Goal: Task Accomplishment & Management: Manage account settings

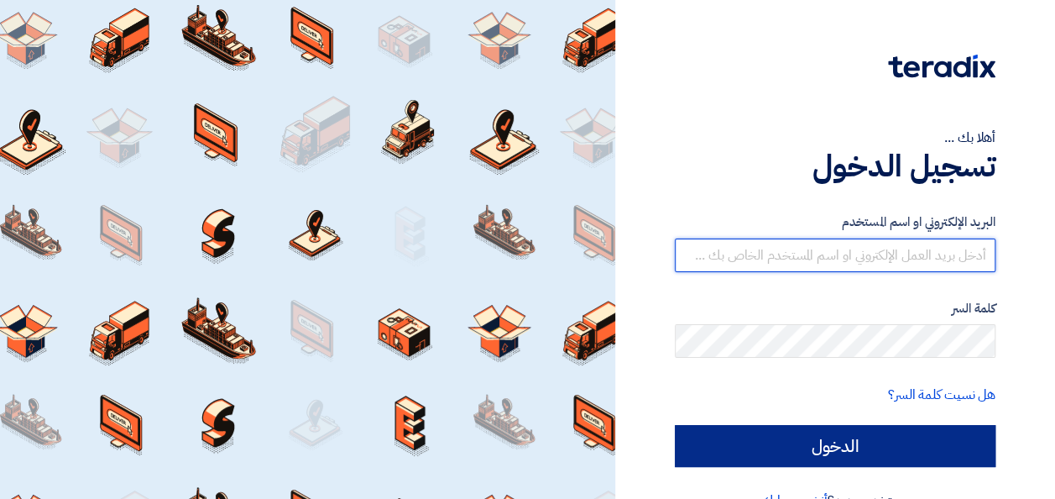
type input "[EMAIL_ADDRESS][DOMAIN_NAME]"
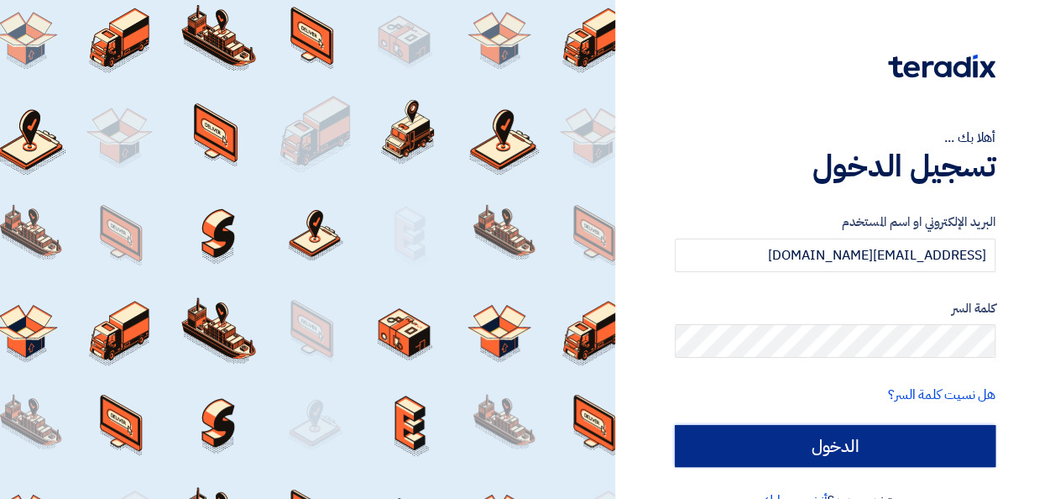
click at [858, 453] on input "الدخول" at bounding box center [835, 446] width 321 height 42
type input "Sign in"
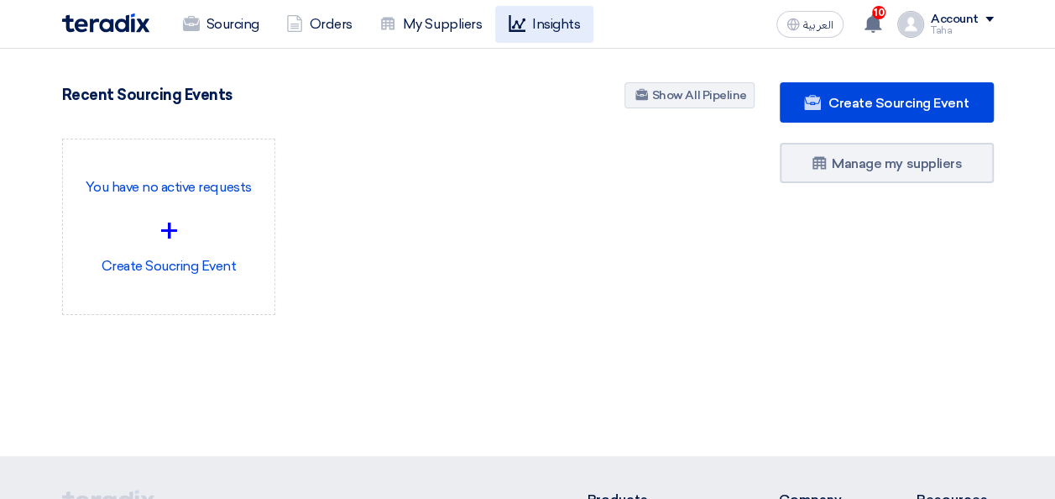
click at [556, 24] on link "Insights" at bounding box center [544, 24] width 98 height 37
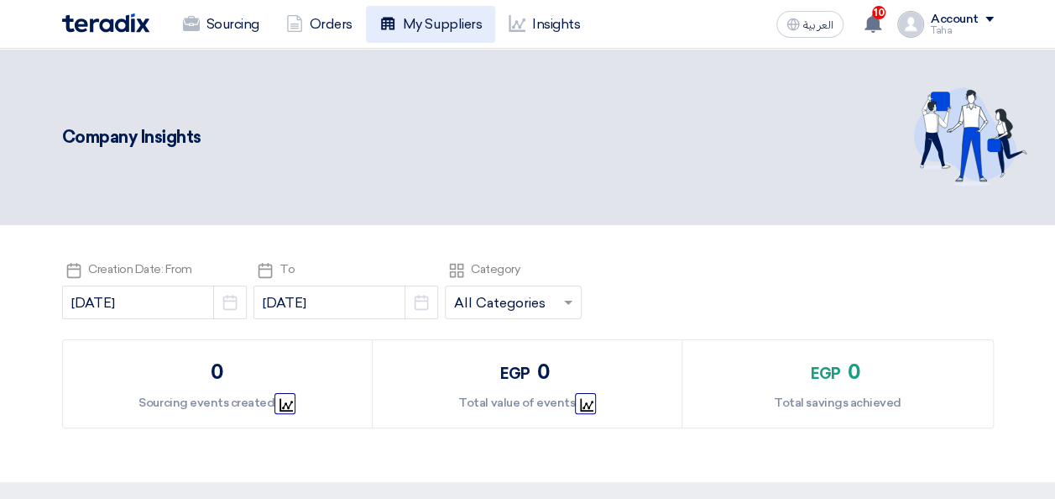
click at [425, 25] on link "My Suppliers" at bounding box center [430, 24] width 129 height 37
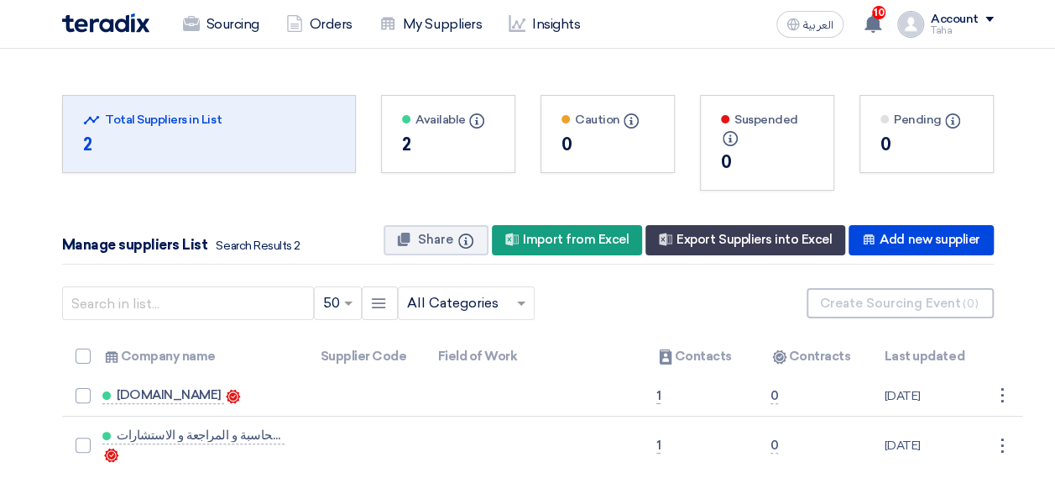
click at [403, 136] on div "2" at bounding box center [448, 144] width 92 height 25
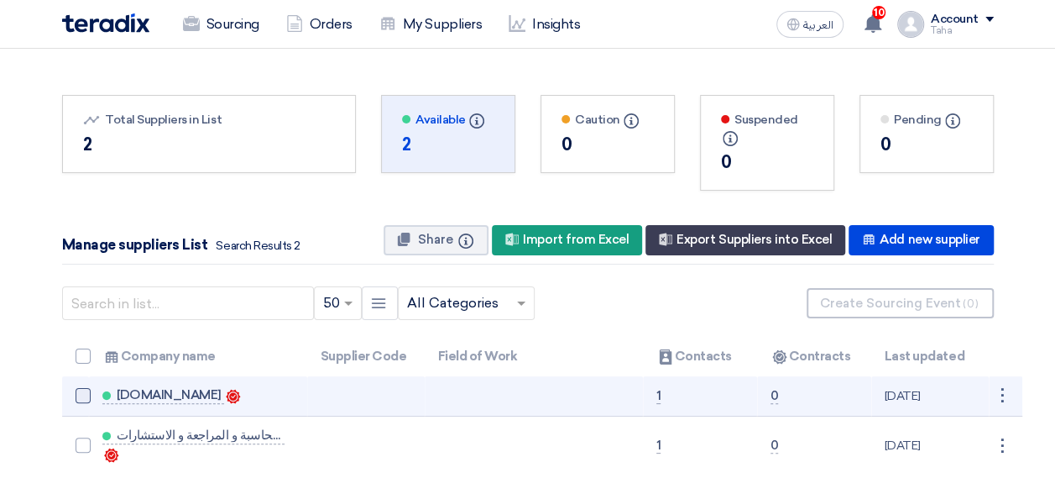
click at [81, 395] on span at bounding box center [83, 395] width 15 height 15
click at [96, 395] on input "checkbox" at bounding box center [101, 399] width 11 height 11
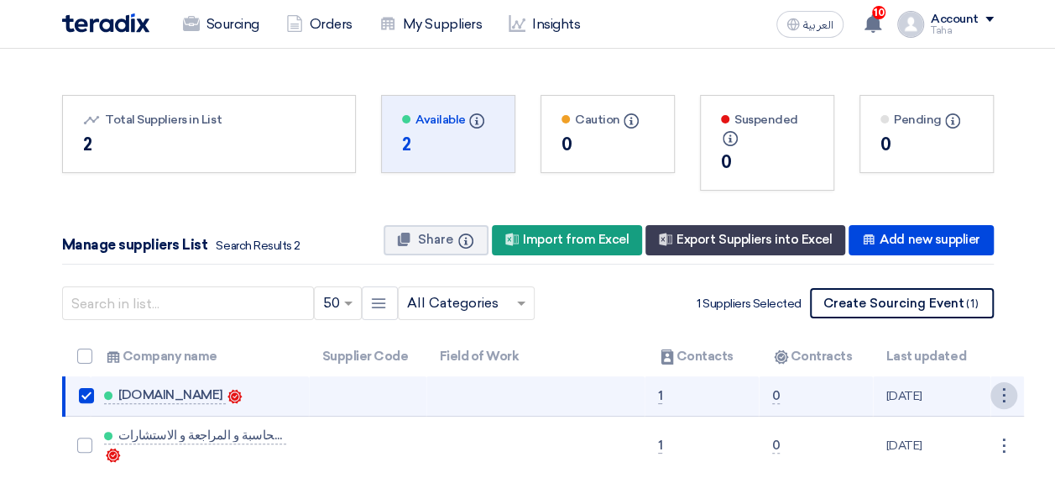
click at [1008, 395] on div "⋮" at bounding box center [1004, 395] width 27 height 27
click at [89, 394] on span at bounding box center [86, 395] width 15 height 15
click at [99, 394] on input "checkbox" at bounding box center [104, 399] width 11 height 11
checkbox input "false"
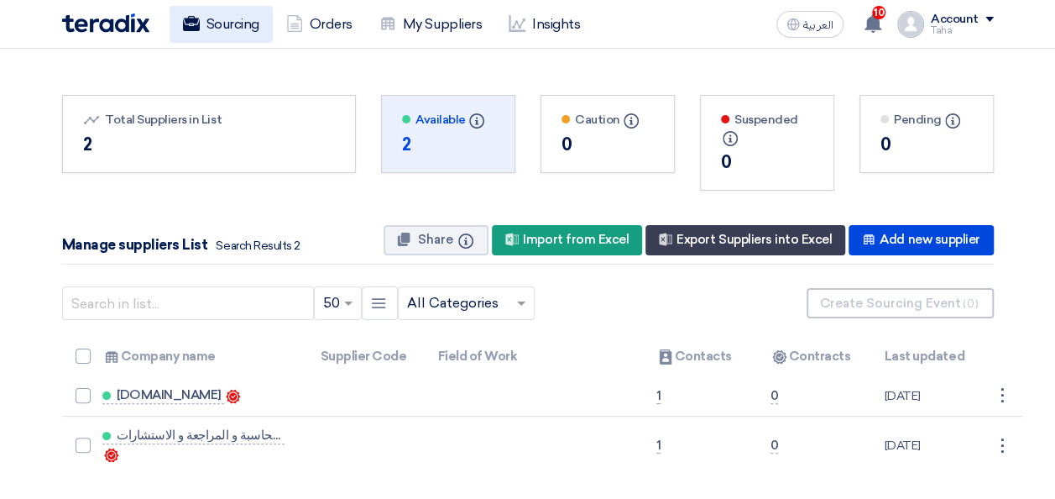
click at [233, 28] on link "Sourcing" at bounding box center [221, 24] width 103 height 37
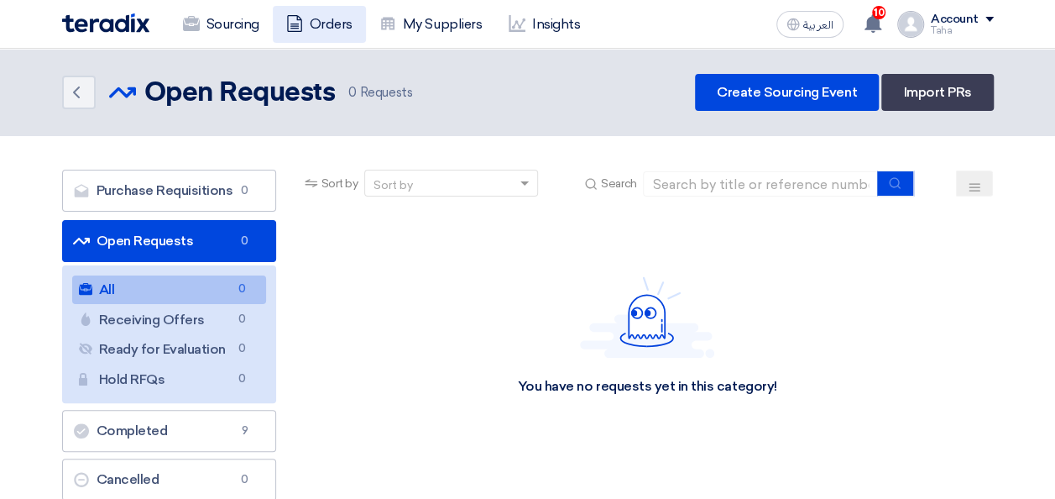
click at [334, 11] on link "Orders" at bounding box center [319, 24] width 93 height 37
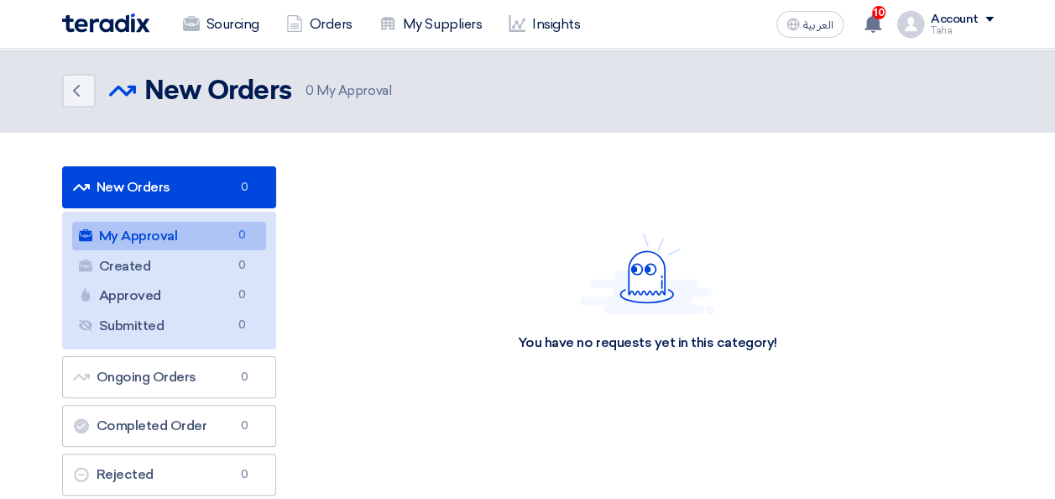
click at [186, 237] on link "My Approval My Approval 0" at bounding box center [169, 236] width 194 height 29
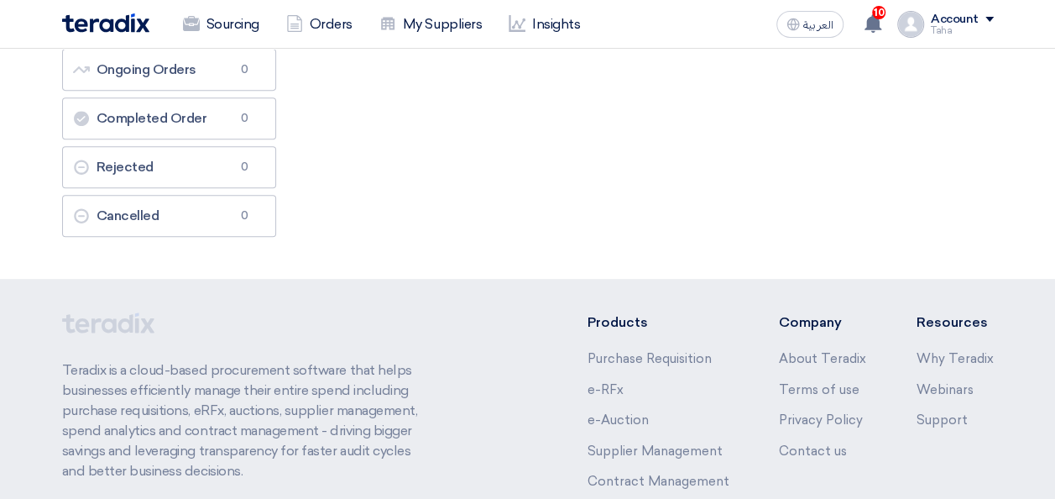
scroll to position [336, 0]
